Goal: Task Accomplishment & Management: Manage account settings

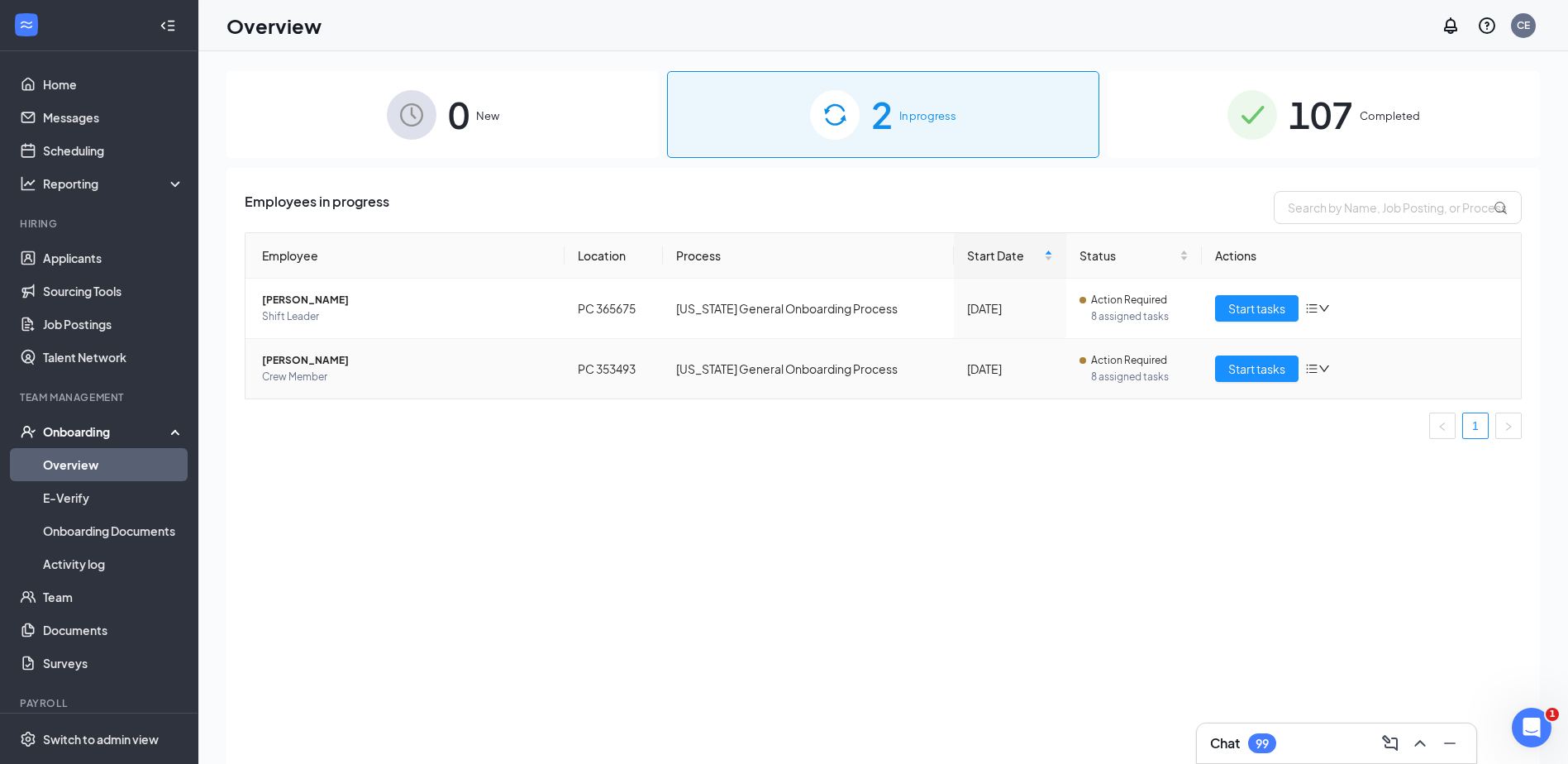
click at [298, 344] on td "Rachel Desrosiers Crew Member" at bounding box center [405, 369] width 319 height 60
click at [292, 362] on span "[PERSON_NAME]" at bounding box center [407, 361] width 290 height 17
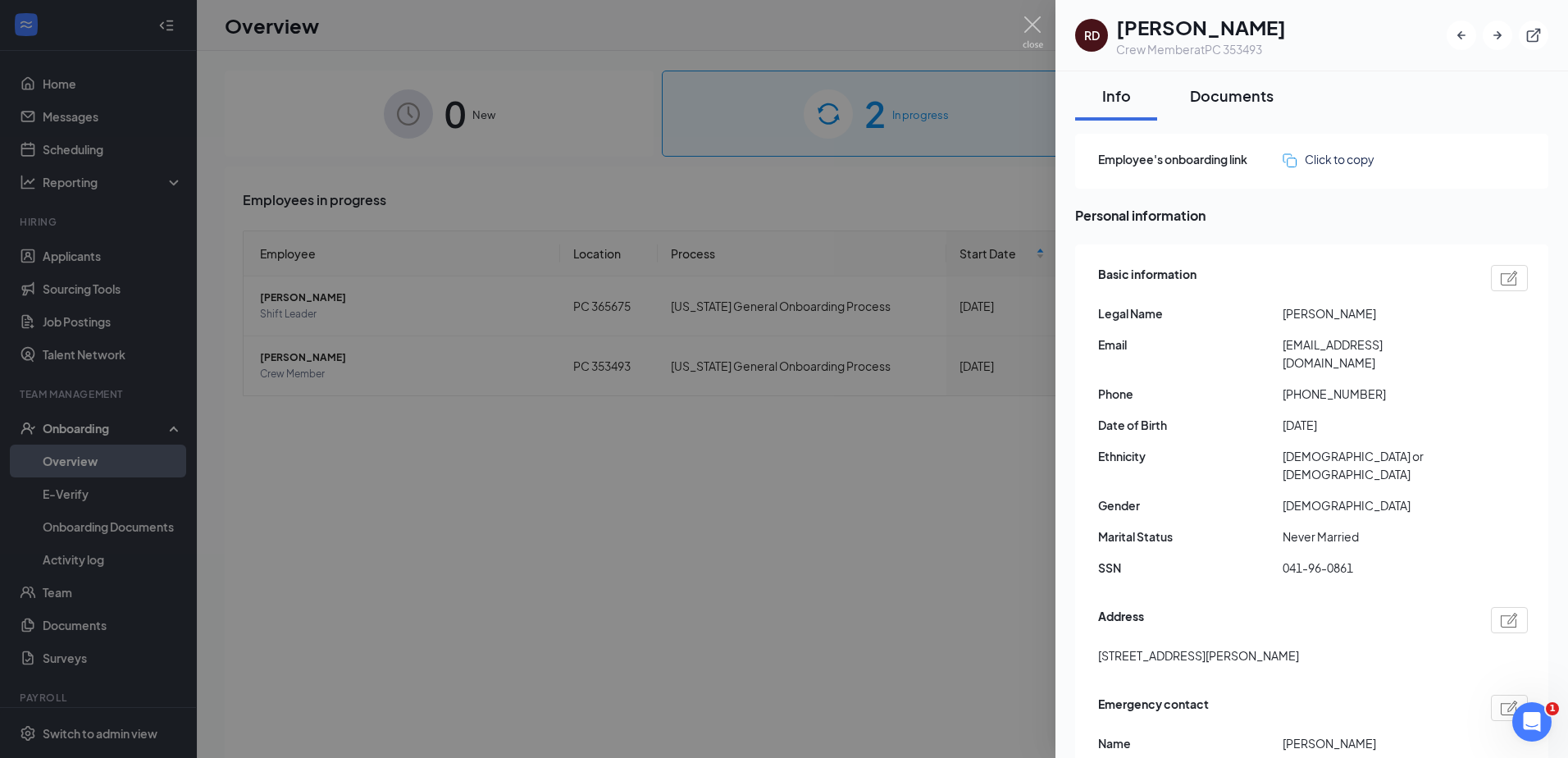
click at [1209, 95] on div "Documents" at bounding box center [1232, 95] width 83 height 20
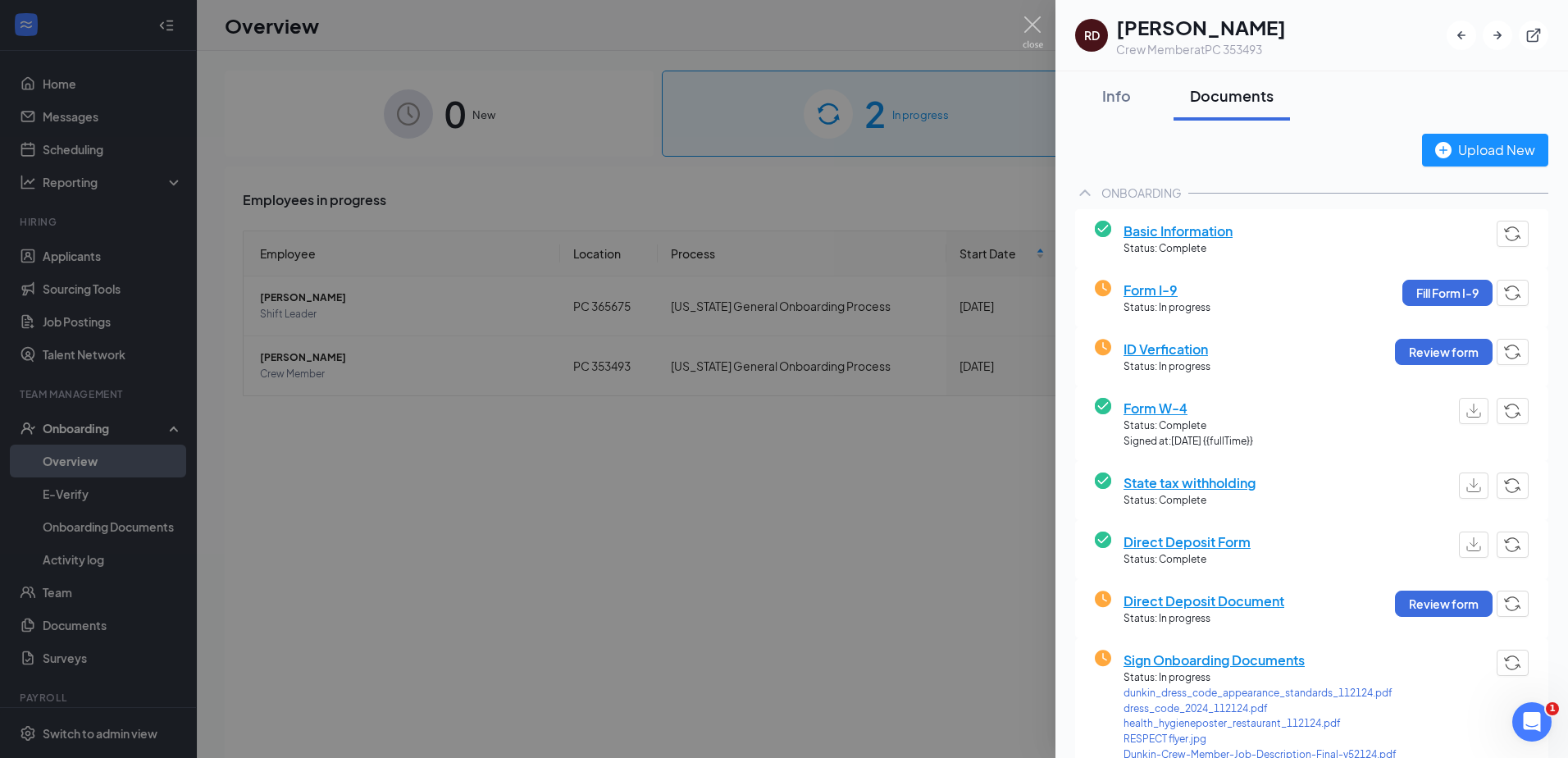
click at [1189, 218] on div "Basic Information Status: Complete" at bounding box center [1311, 239] width 474 height 59
click at [1179, 238] on span "Basic Information" at bounding box center [1179, 231] width 109 height 20
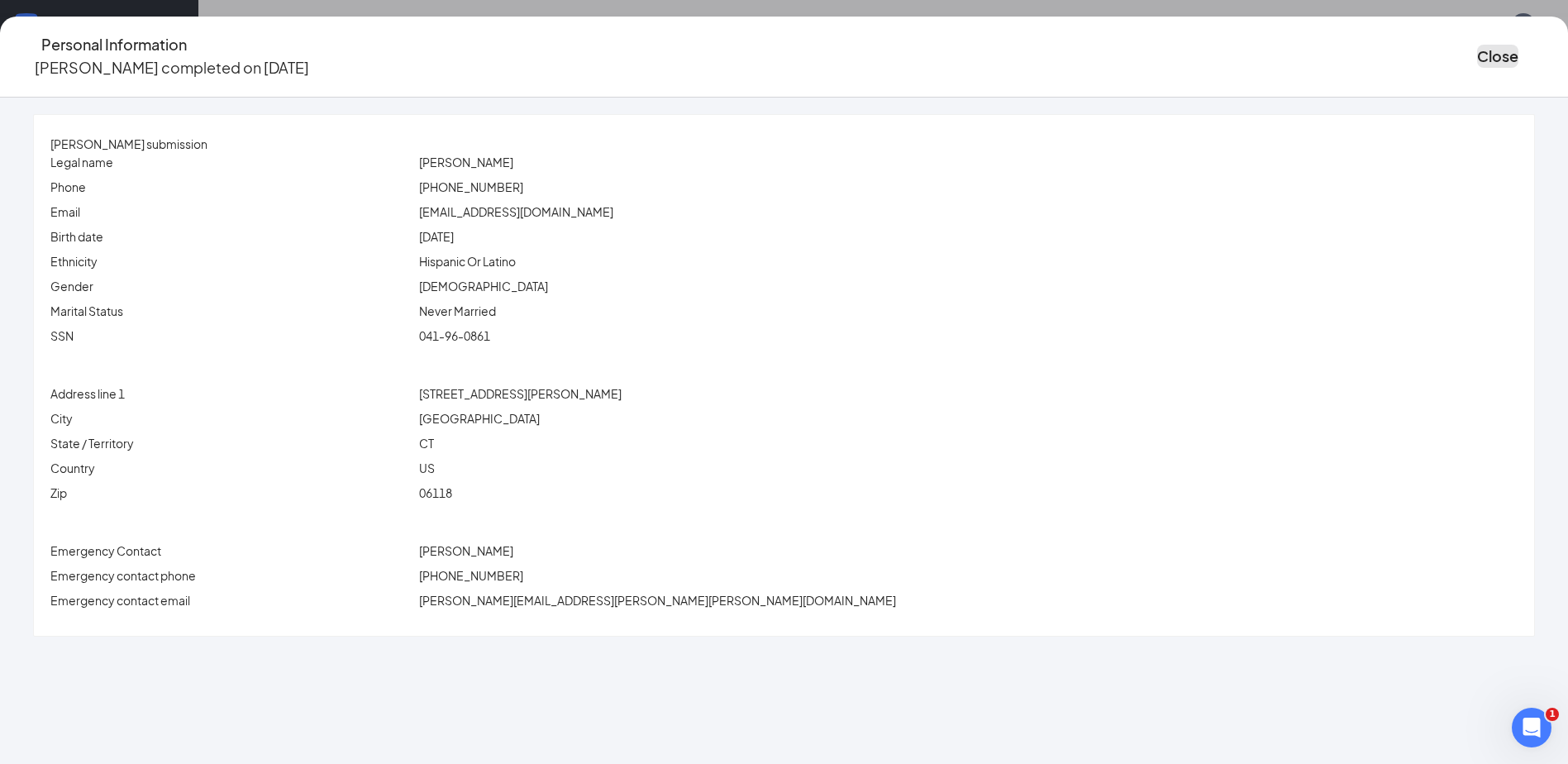
click at [1477, 45] on button "Close" at bounding box center [1498, 56] width 41 height 23
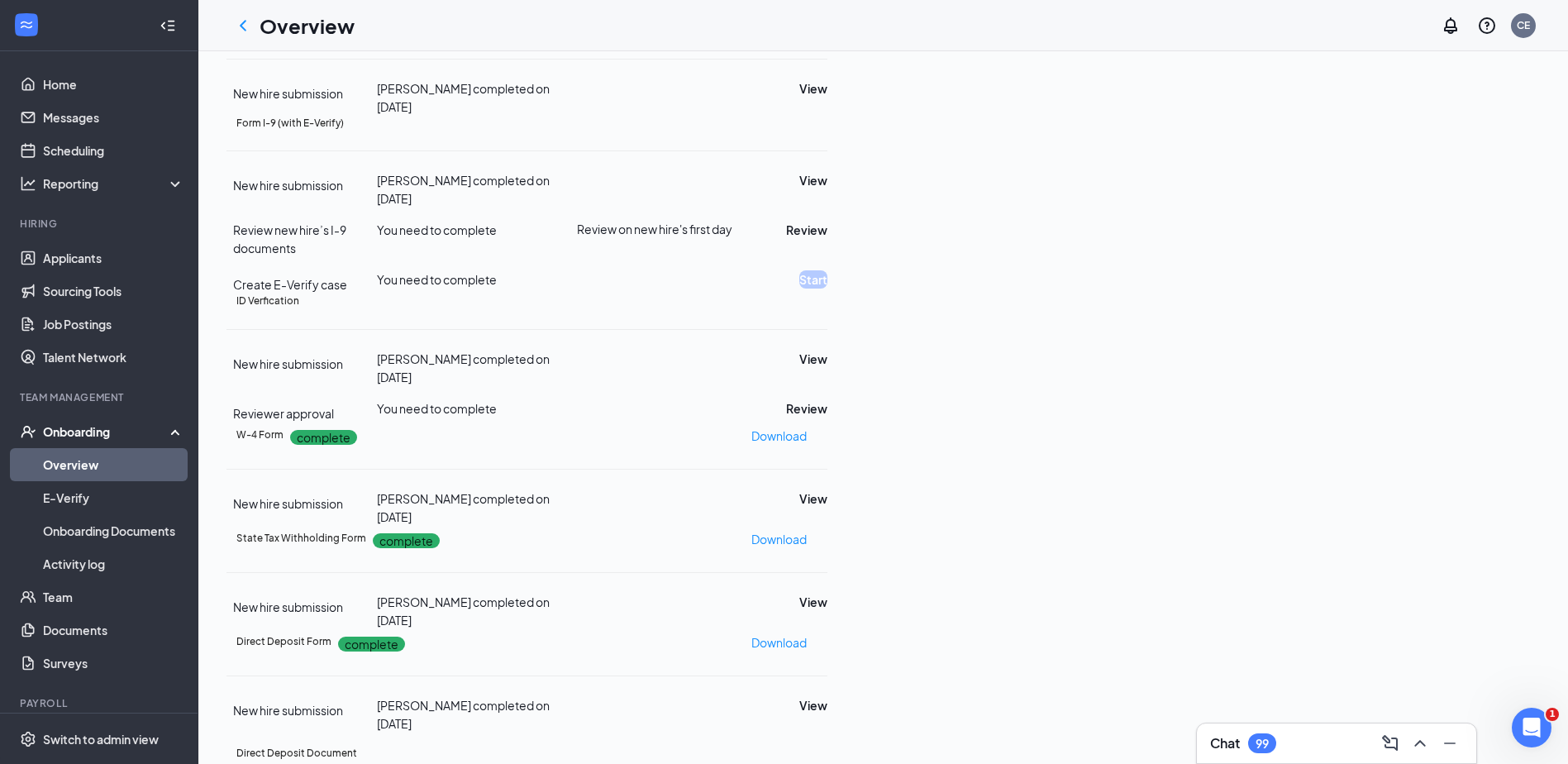
scroll to position [193, 0]
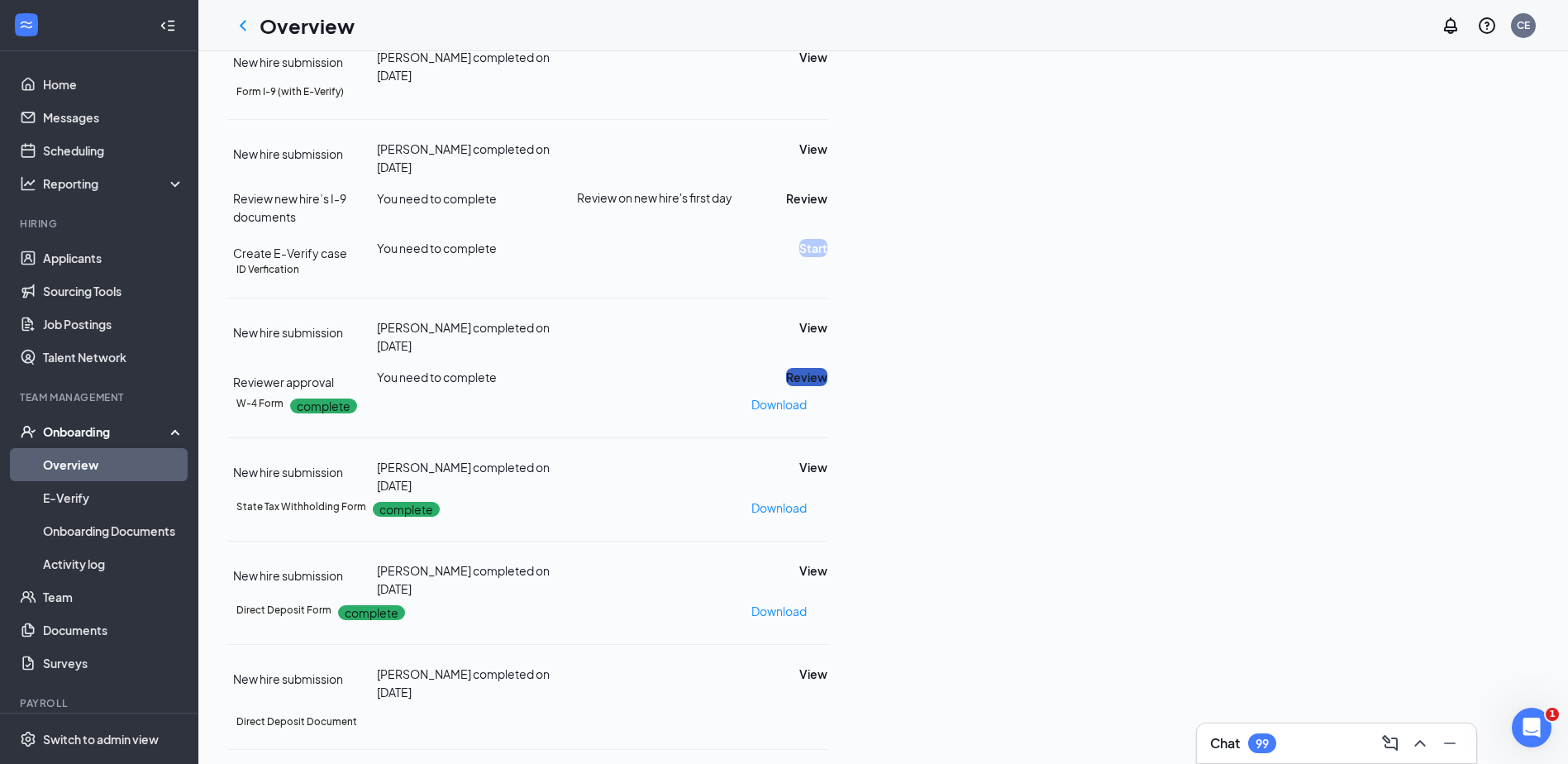
click at [827, 386] on button "Review" at bounding box center [807, 376] width 41 height 18
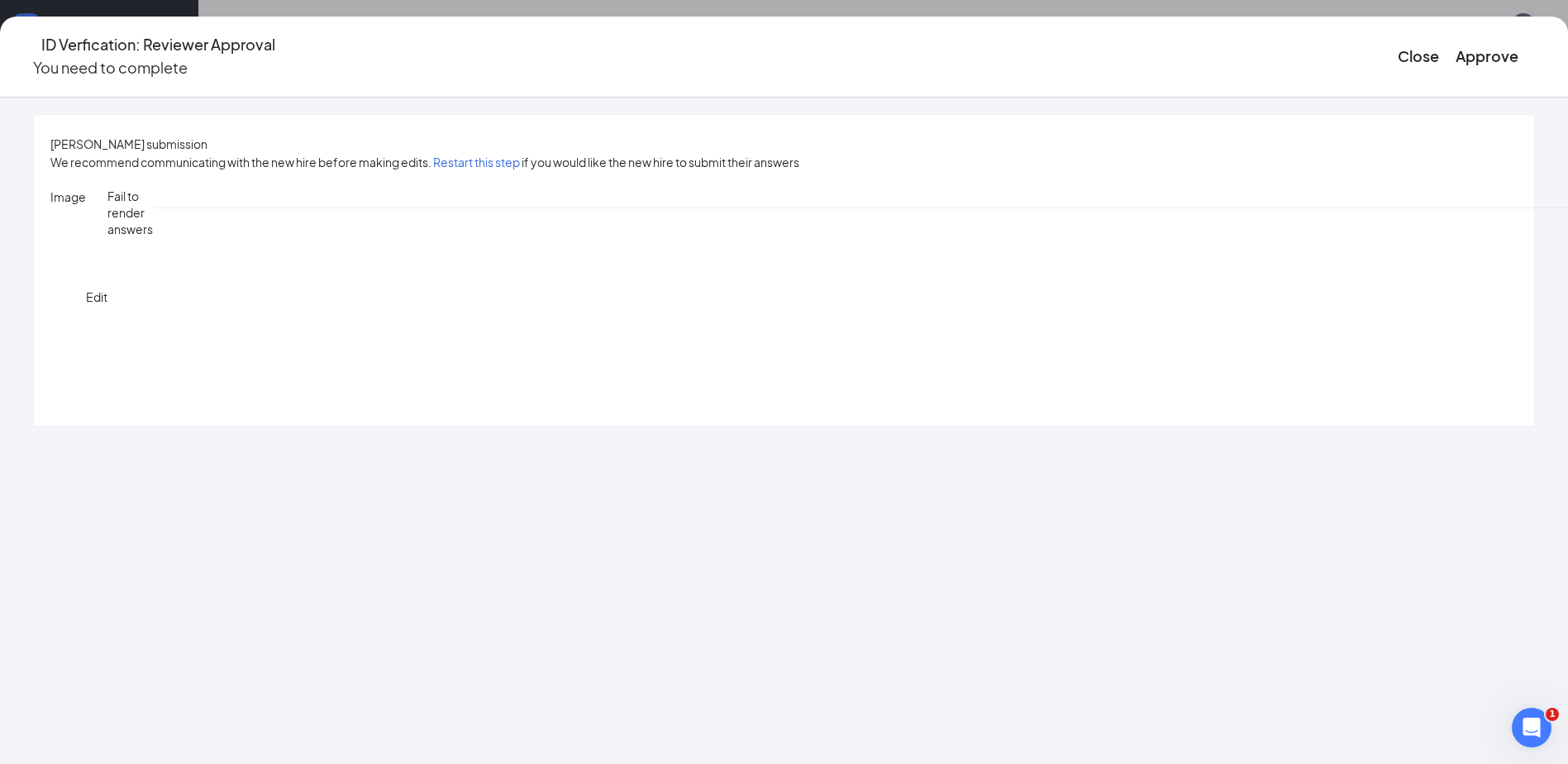
click at [1456, 54] on button "Approve" at bounding box center [1487, 56] width 63 height 23
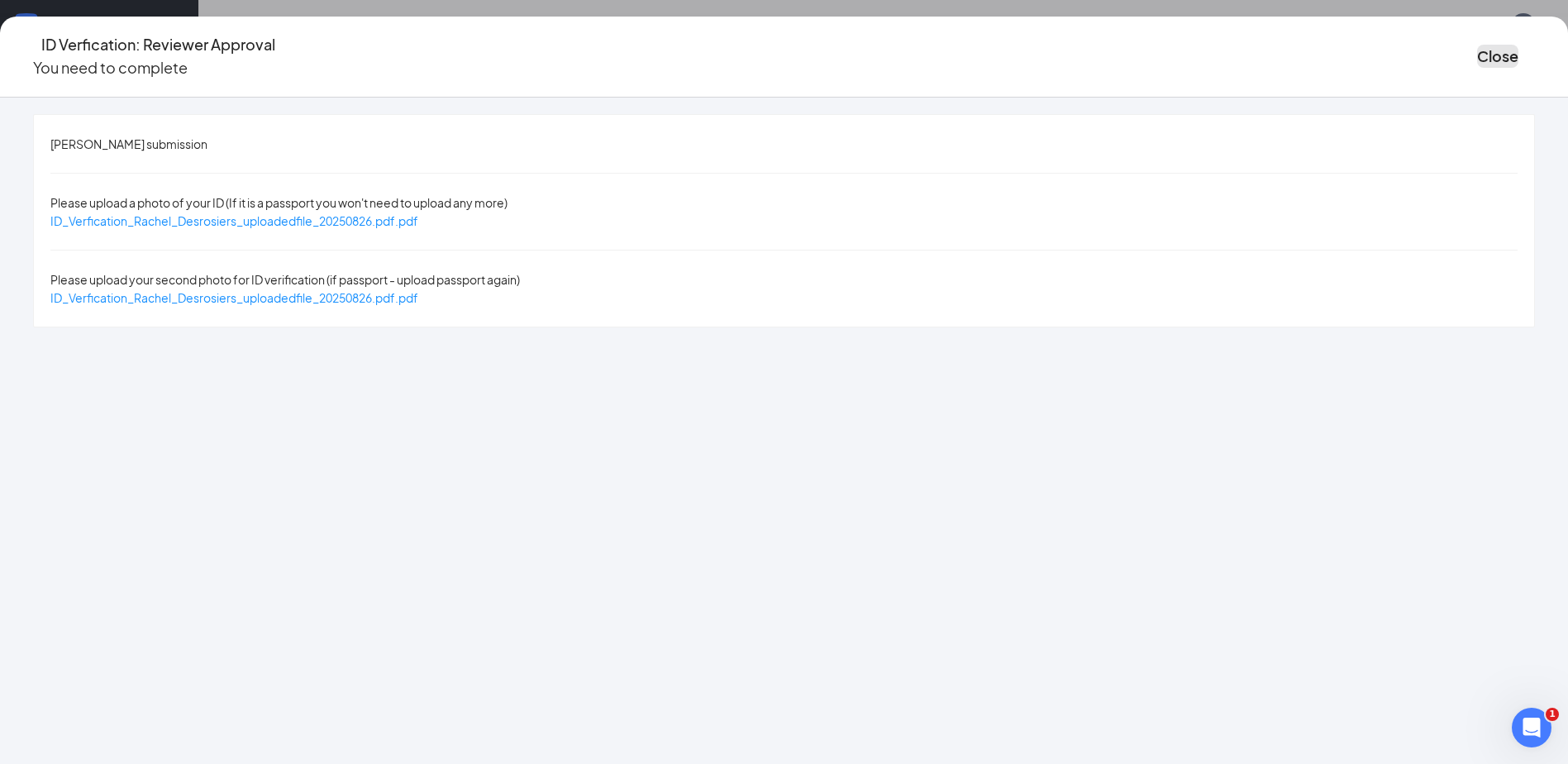
click at [1477, 45] on button "Close" at bounding box center [1498, 56] width 41 height 23
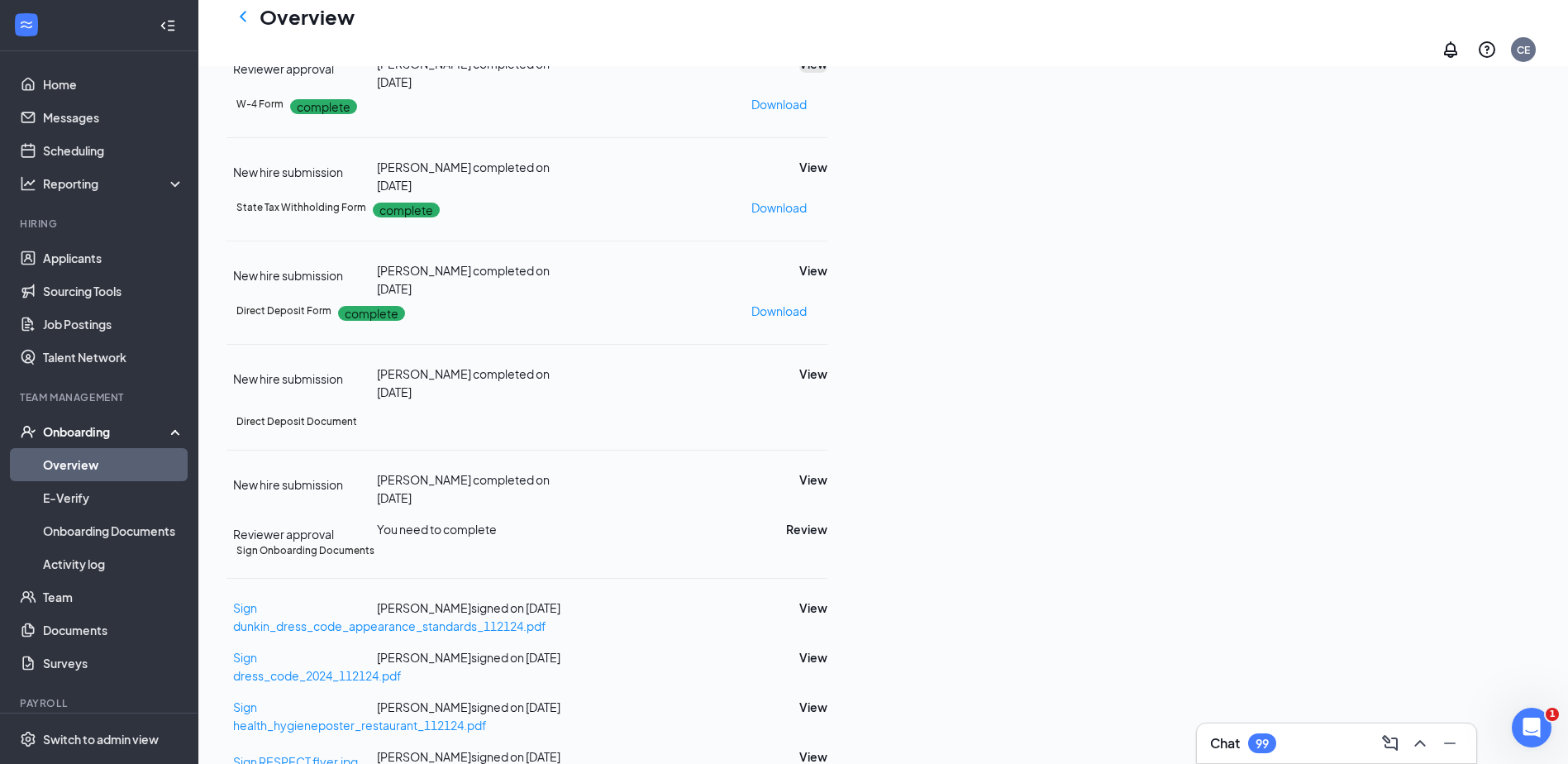
scroll to position [496, 0]
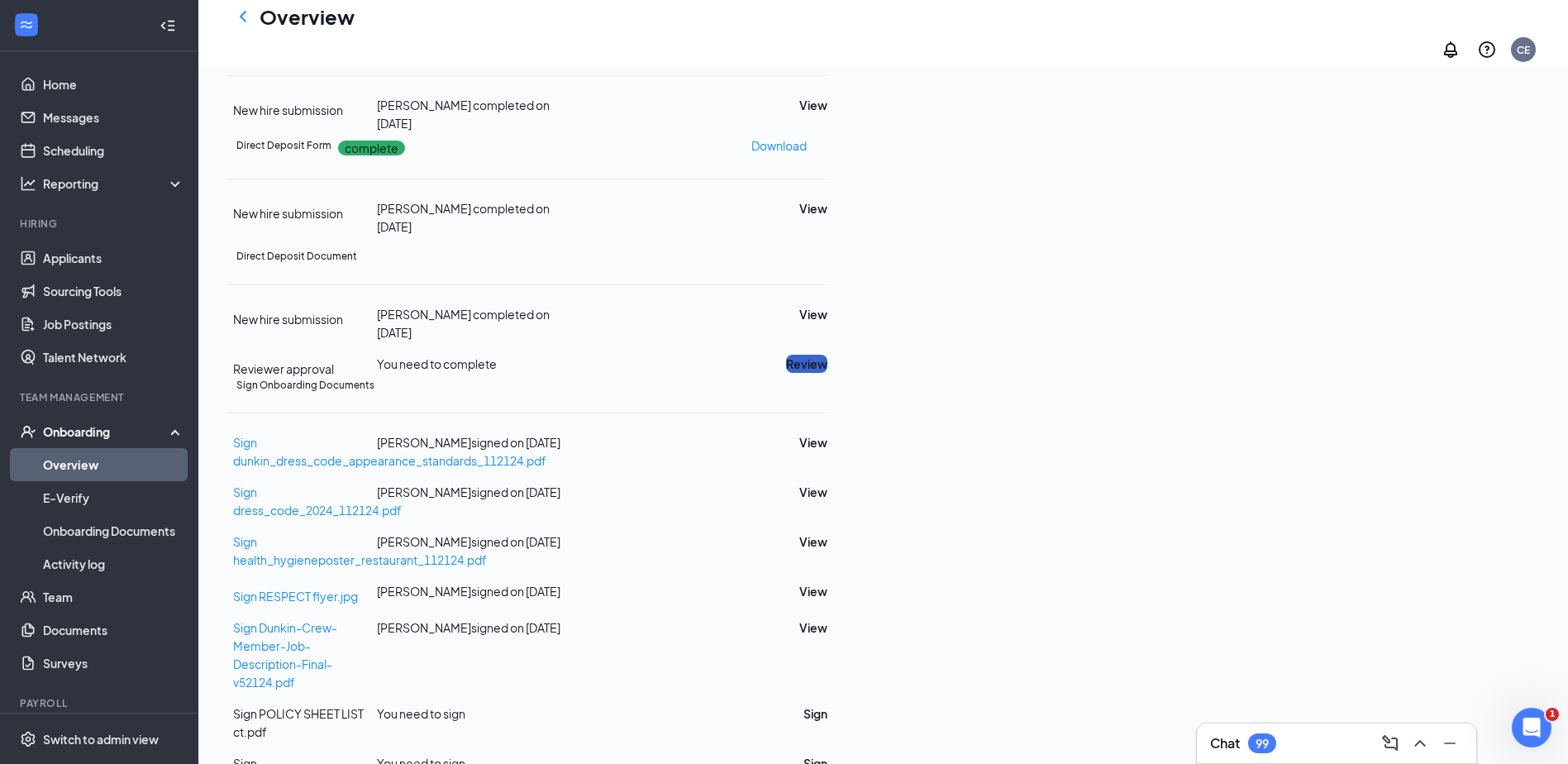
click at [827, 373] on button "Review" at bounding box center [807, 363] width 41 height 18
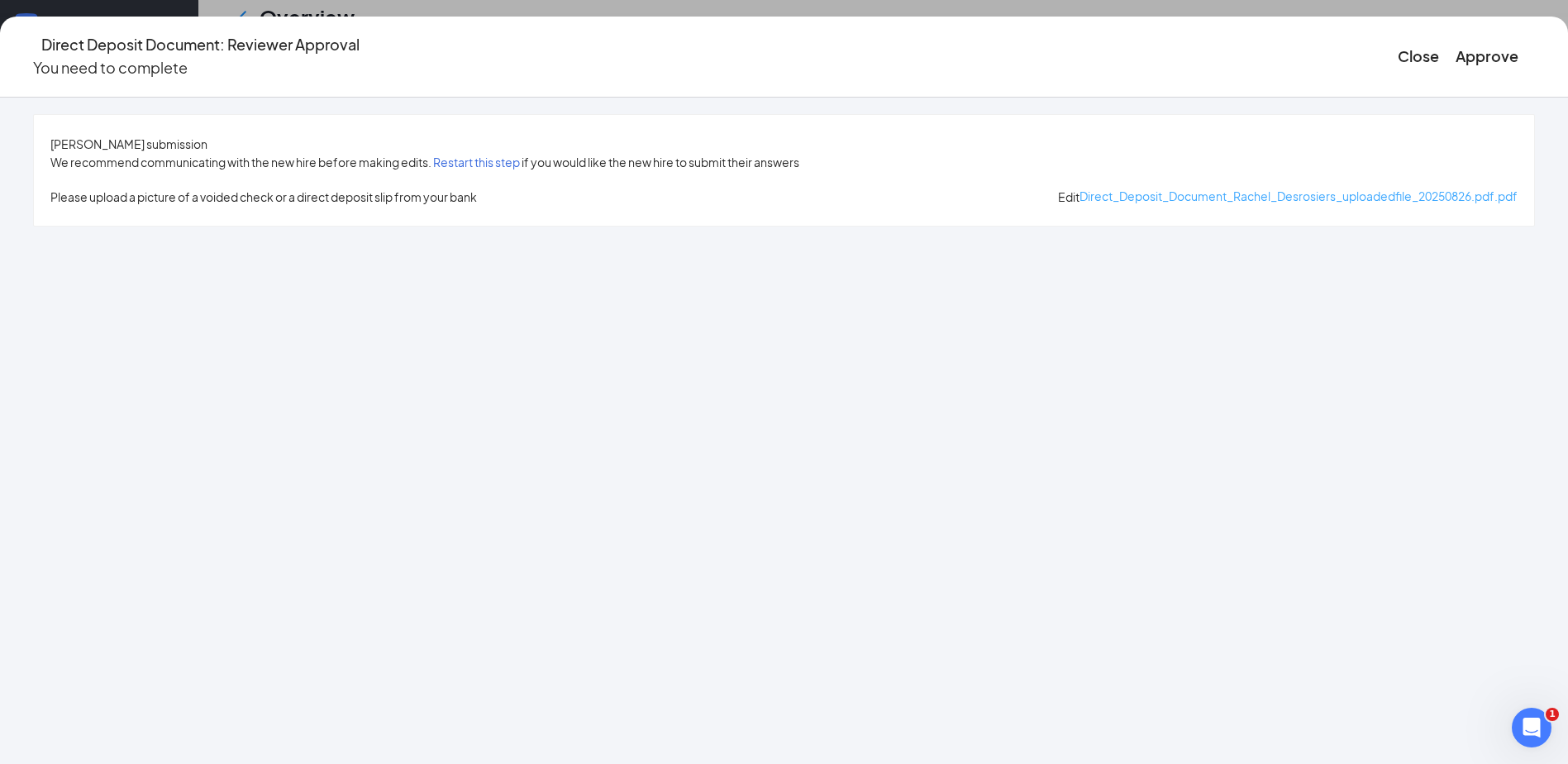
click at [1080, 203] on span "Direct_Deposit_Document_Rachel_Desrosiers_uploadedfile_20250826.pdf.pdf" at bounding box center [1298, 196] width 438 height 15
click at [1398, 54] on button "Close" at bounding box center [1419, 56] width 41 height 23
